Goal: Obtain resource: Obtain resource

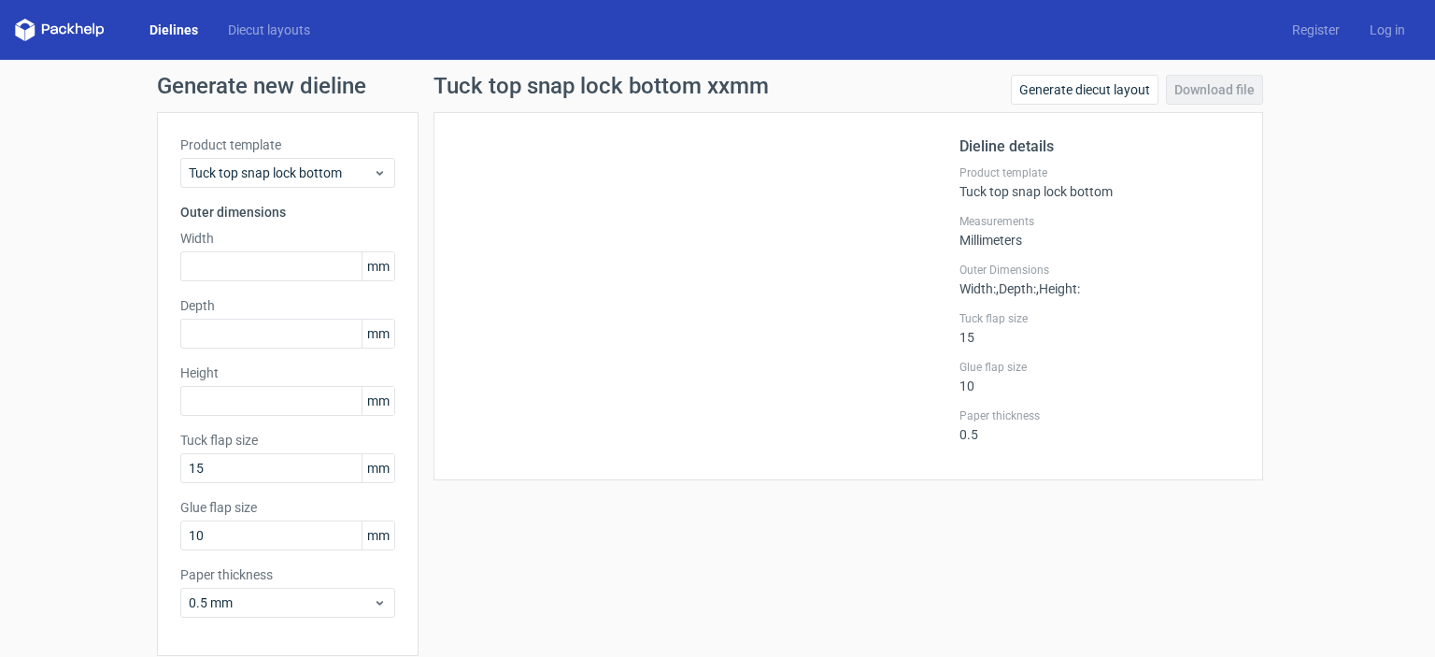
click at [168, 24] on link "Dielines" at bounding box center [174, 30] width 78 height 19
